Goal: Task Accomplishment & Management: Manage account settings

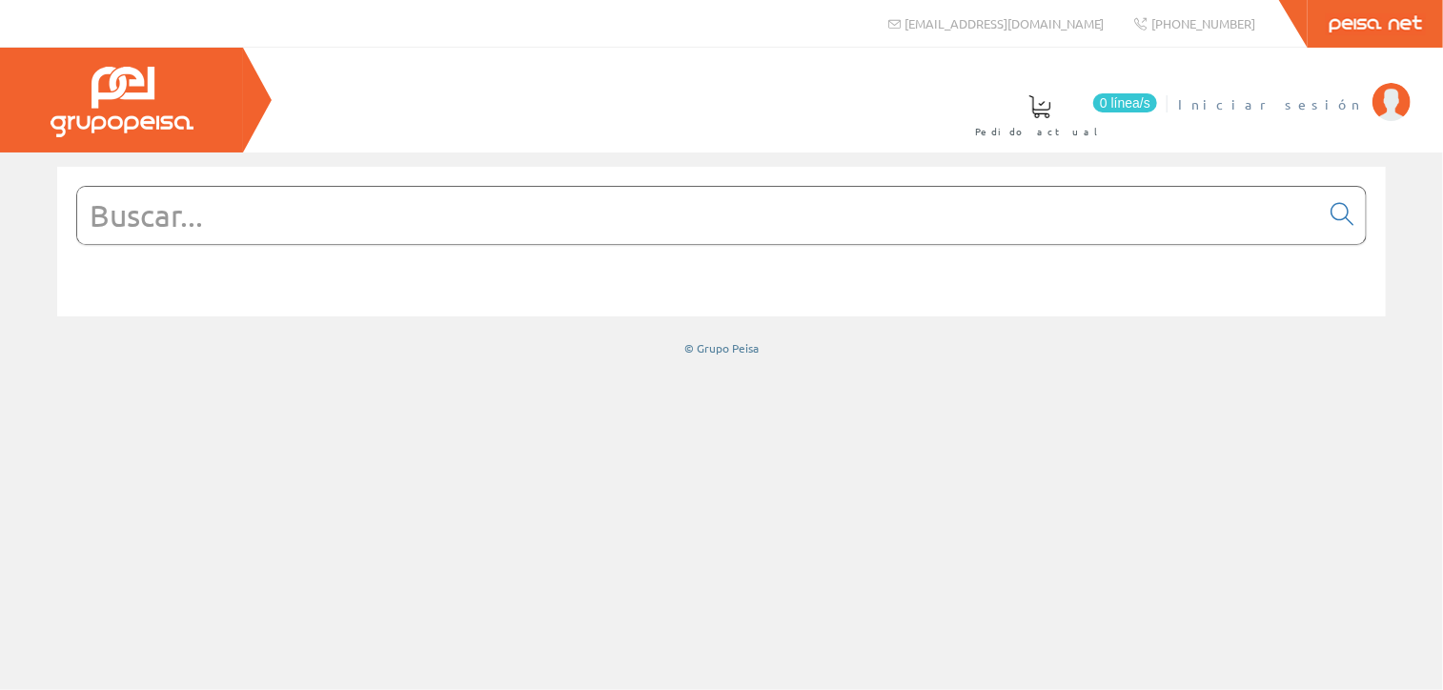
click at [1384, 98] on img at bounding box center [1392, 102] width 38 height 38
click at [1381, 102] on img at bounding box center [1392, 102] width 38 height 38
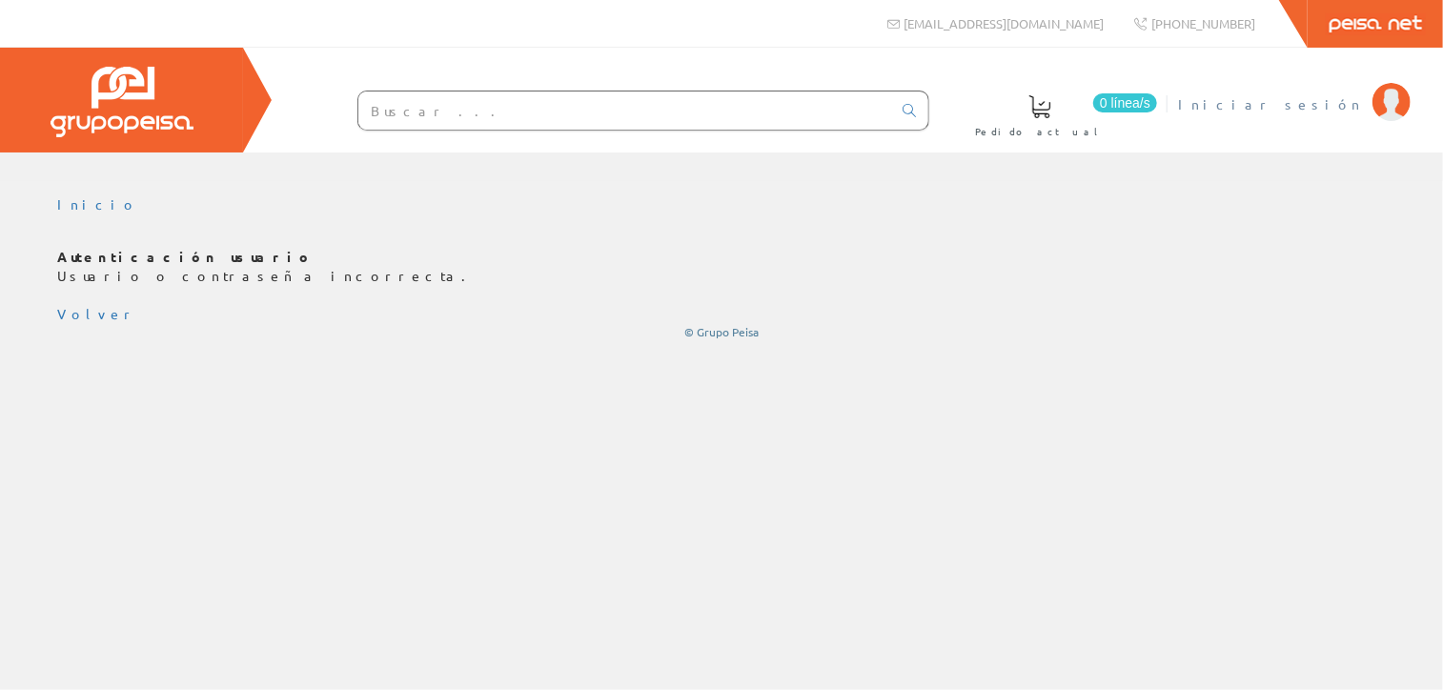
click at [1363, 104] on li "Iniciar sesión" at bounding box center [1294, 115] width 241 height 73
click at [1393, 102] on img at bounding box center [1392, 102] width 38 height 38
